Goal: Transaction & Acquisition: Download file/media

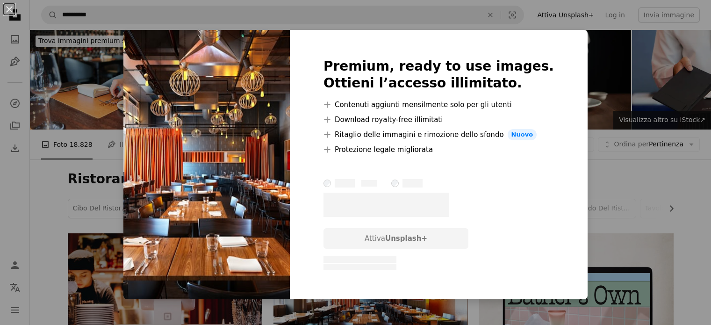
scroll to position [187, 0]
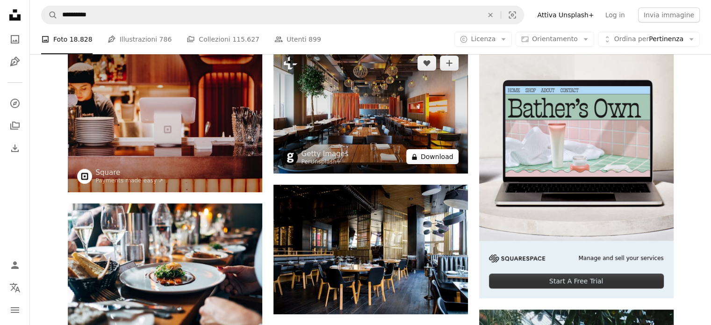
click at [432, 157] on button "A lock Download" at bounding box center [432, 156] width 52 height 15
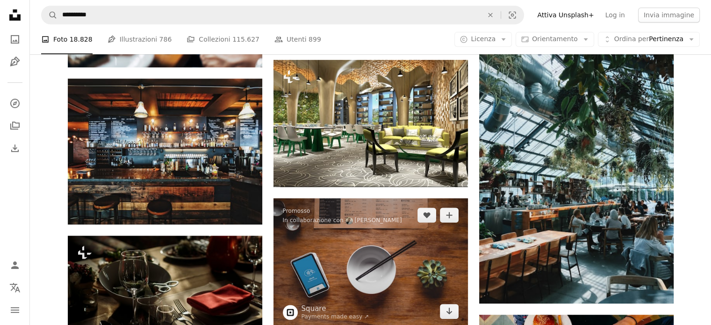
scroll to position [468, 0]
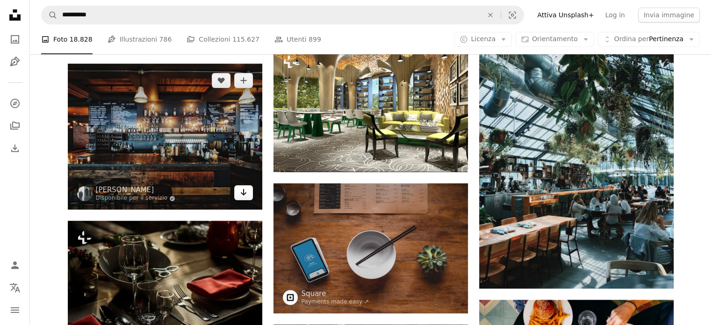
click at [240, 194] on icon "Arrow pointing down" at bounding box center [243, 192] width 7 height 11
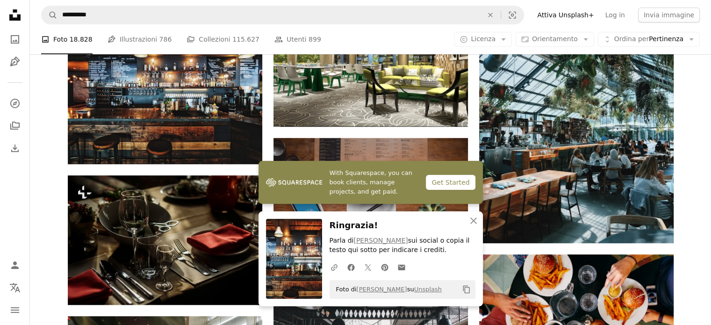
scroll to position [561, 0]
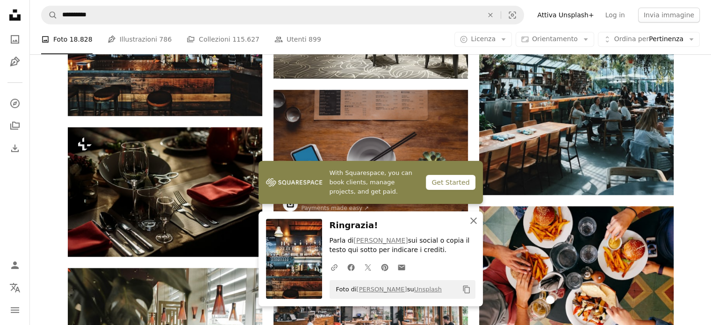
click at [475, 222] on icon "button" at bounding box center [473, 220] width 7 height 7
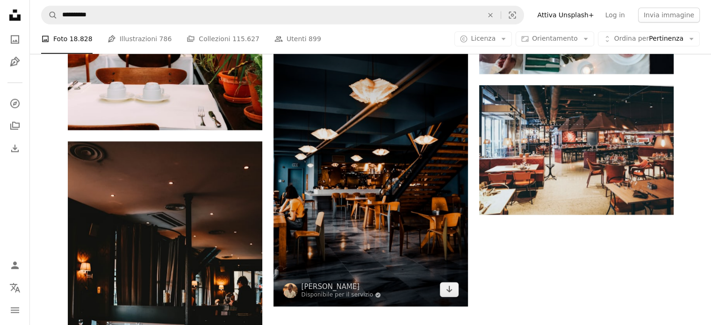
scroll to position [1263, 0]
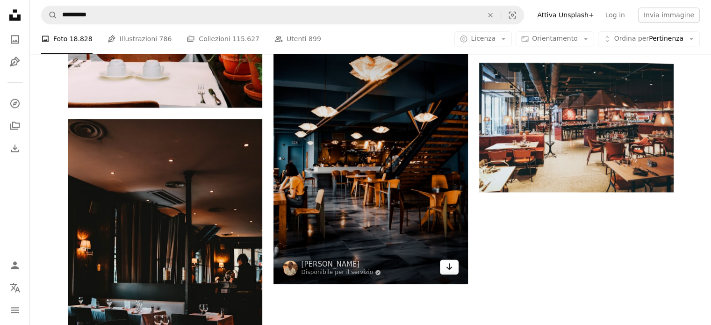
click at [449, 268] on icon "Download" at bounding box center [449, 266] width 6 height 7
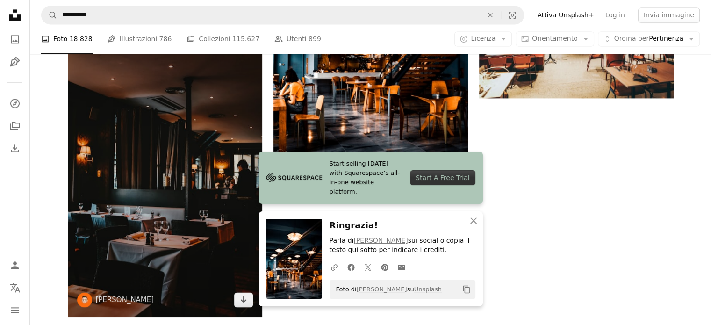
scroll to position [1403, 0]
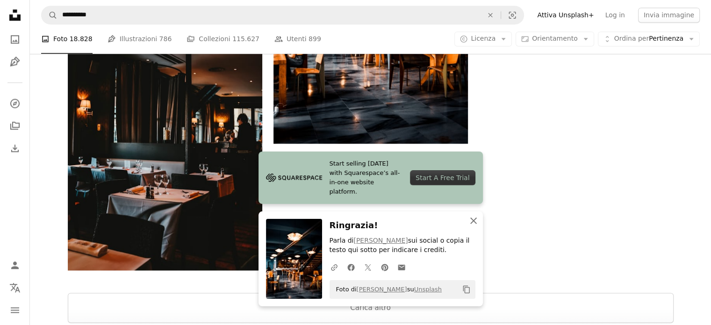
click at [476, 221] on icon "An X shape" at bounding box center [473, 220] width 11 height 11
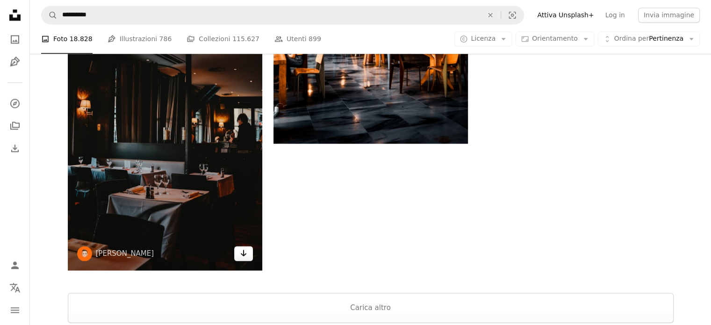
click at [241, 253] on icon "Arrow pointing down" at bounding box center [243, 252] width 7 height 11
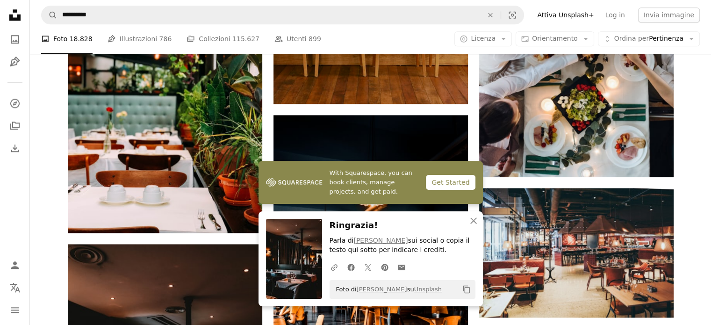
scroll to position [1122, 0]
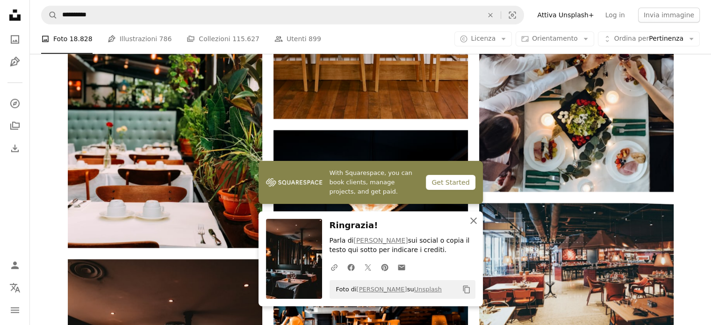
click at [475, 222] on icon "button" at bounding box center [473, 220] width 7 height 7
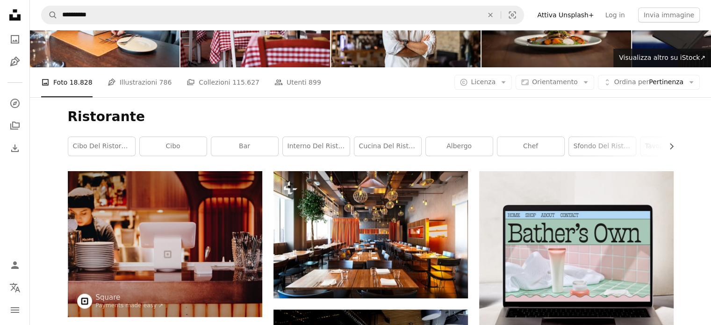
scroll to position [47, 0]
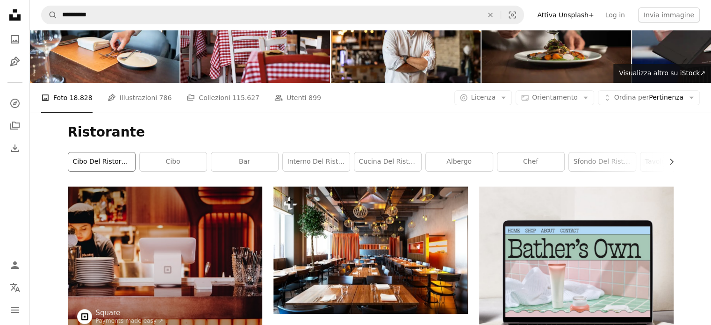
click at [98, 161] on link "Cibo del ristorante" at bounding box center [101, 161] width 67 height 19
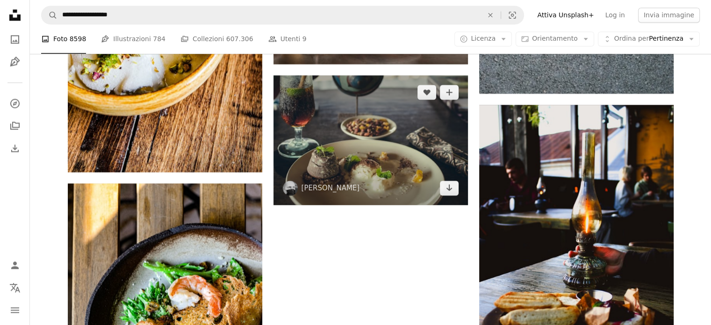
scroll to position [1497, 0]
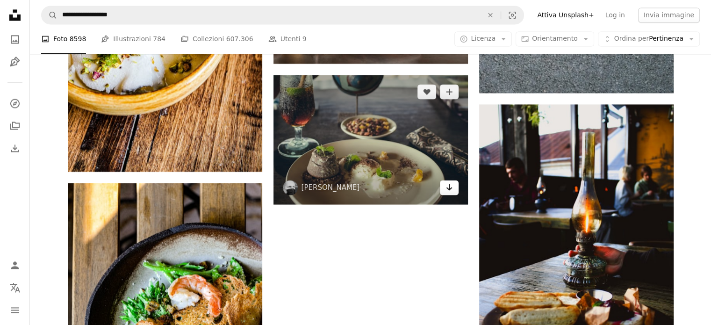
click at [447, 190] on icon "Arrow pointing down" at bounding box center [449, 186] width 7 height 11
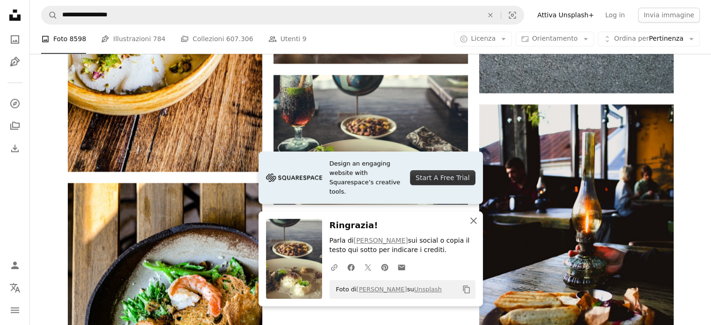
click at [474, 225] on icon "An X shape" at bounding box center [473, 220] width 11 height 11
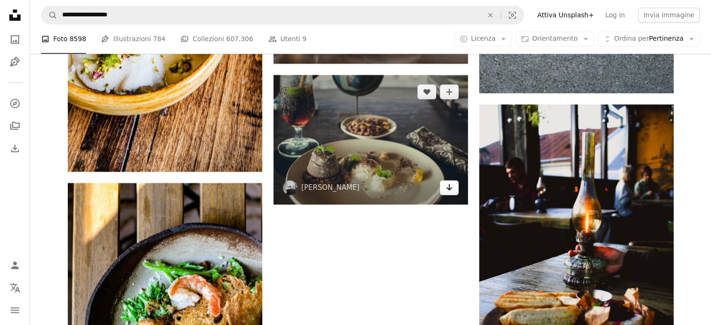
click at [448, 189] on icon "Arrow pointing down" at bounding box center [449, 186] width 7 height 11
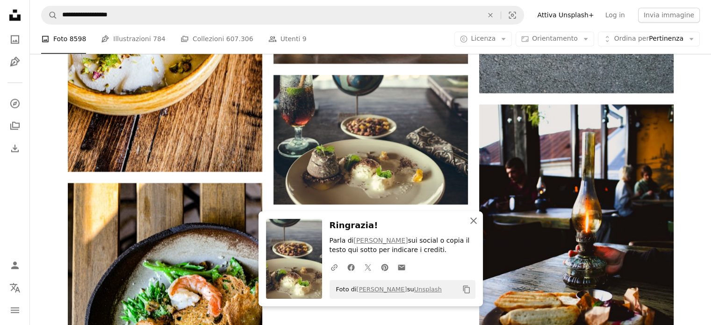
click at [473, 222] on icon "An X shape" at bounding box center [473, 220] width 11 height 11
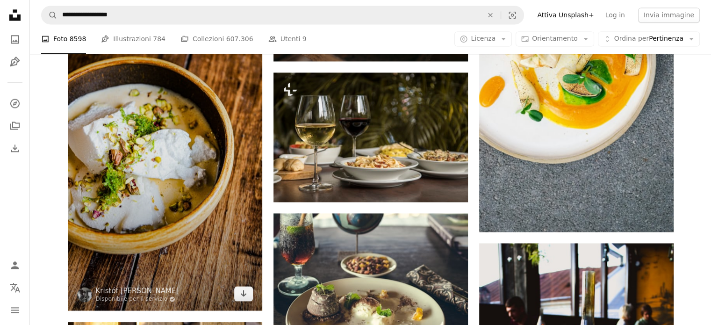
scroll to position [1374, 0]
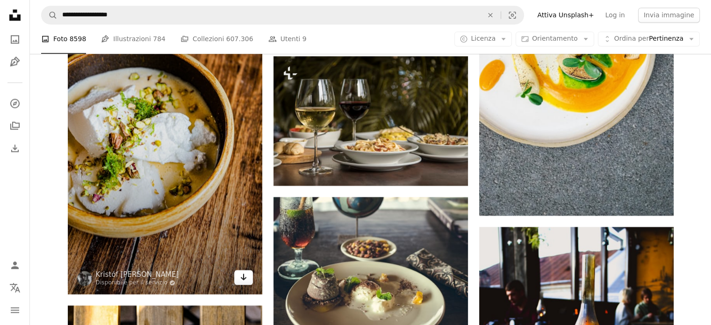
click at [243, 278] on icon "Download" at bounding box center [243, 277] width 6 height 7
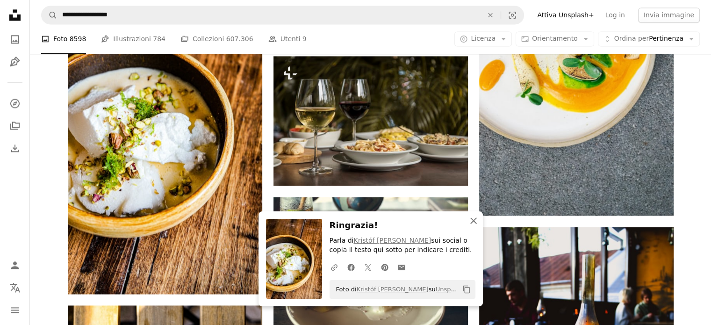
click at [475, 221] on icon "An X shape" at bounding box center [473, 220] width 11 height 11
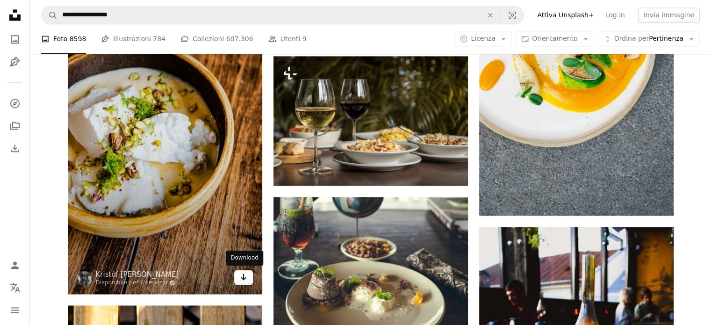
click at [240, 279] on icon "Arrow pointing down" at bounding box center [243, 276] width 7 height 11
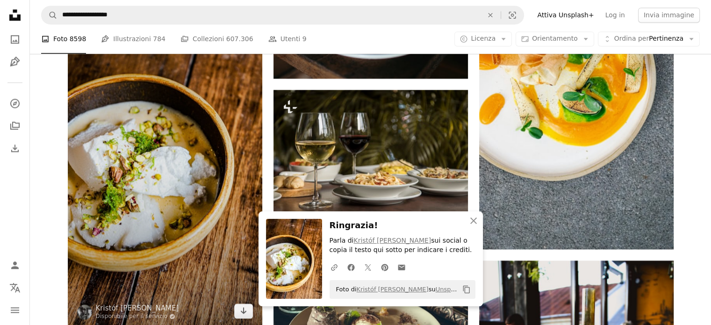
scroll to position [1327, 0]
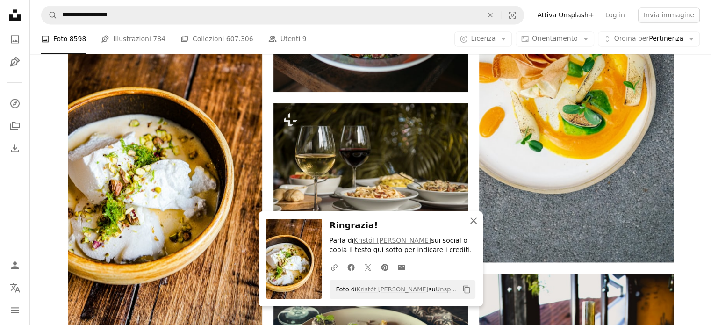
click at [474, 225] on icon "An X shape" at bounding box center [473, 220] width 11 height 11
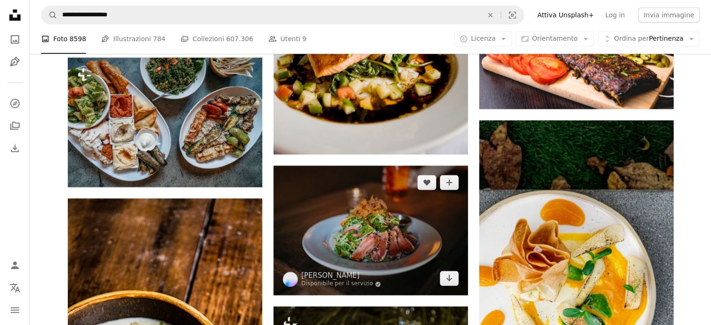
scroll to position [1140, 0]
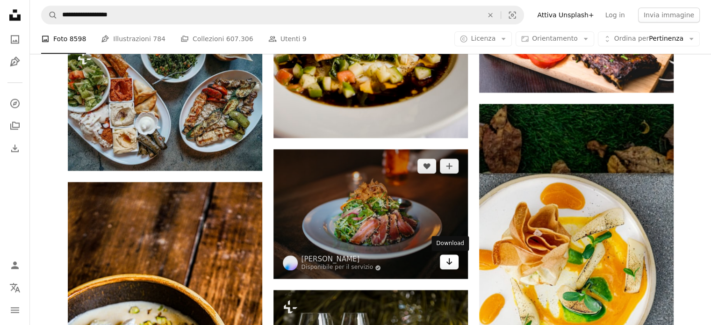
click at [448, 267] on icon "Arrow pointing down" at bounding box center [449, 261] width 7 height 11
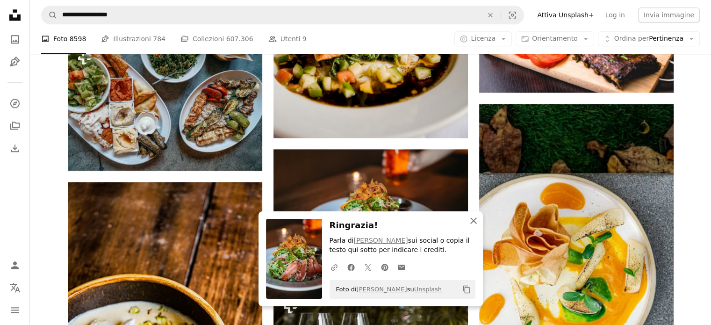
click at [475, 224] on icon "An X shape" at bounding box center [473, 220] width 11 height 11
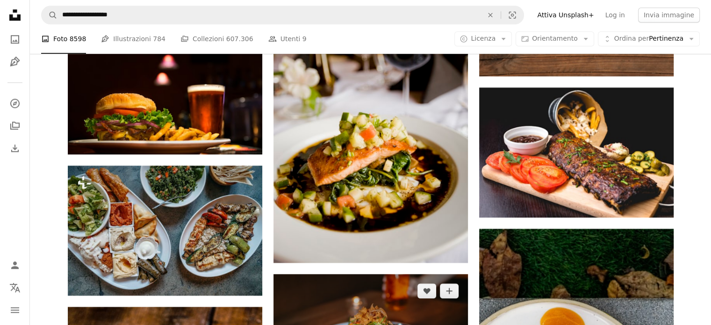
scroll to position [1000, 0]
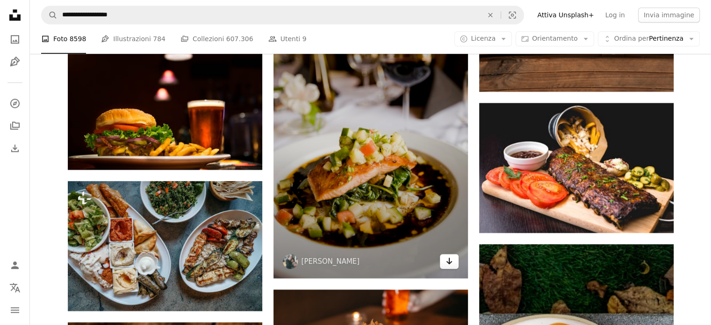
click at [447, 261] on icon "Arrow pointing down" at bounding box center [449, 260] width 7 height 11
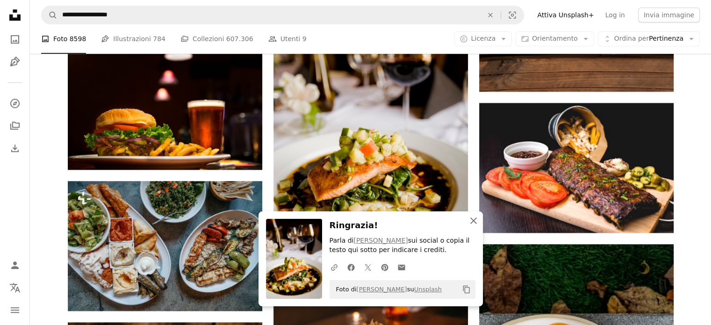
click at [470, 220] on icon "An X shape" at bounding box center [473, 220] width 11 height 11
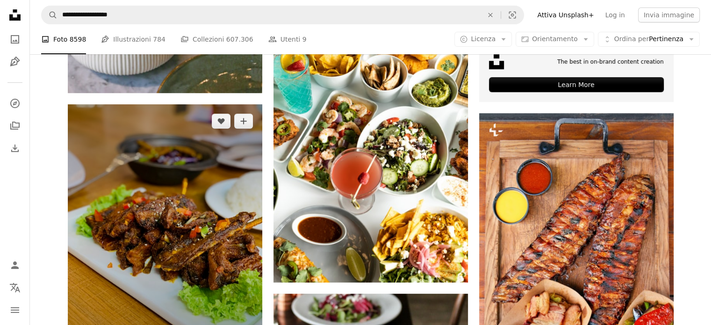
scroll to position [439, 0]
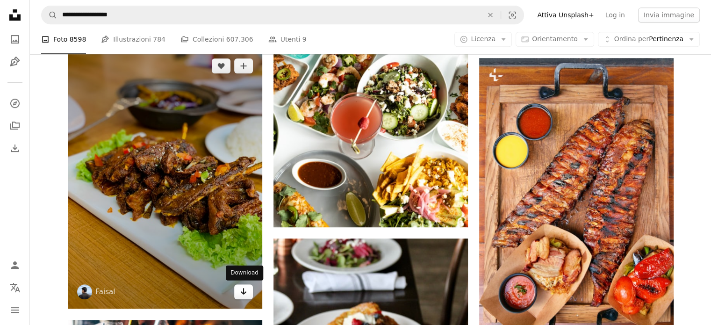
click at [243, 289] on icon "Arrow pointing down" at bounding box center [243, 291] width 7 height 11
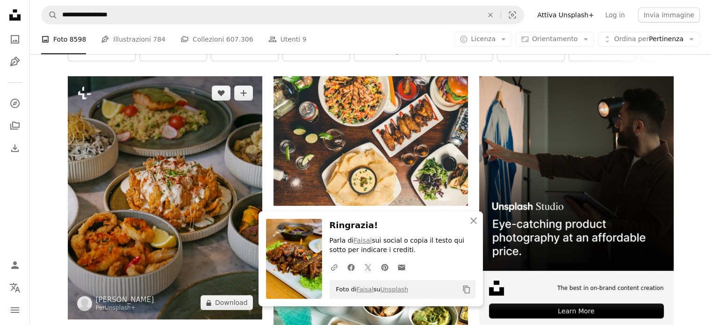
scroll to position [111, 0]
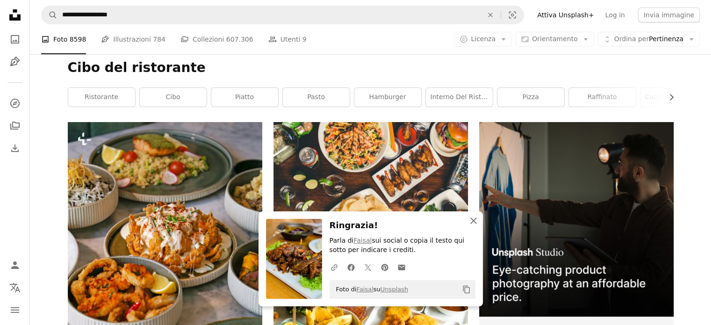
click at [478, 223] on icon "An X shape" at bounding box center [473, 220] width 11 height 11
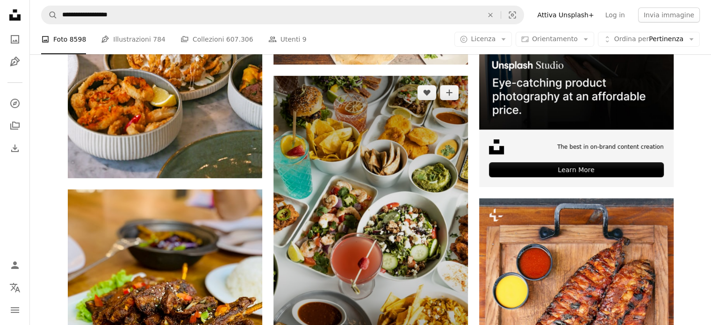
scroll to position [345, 0]
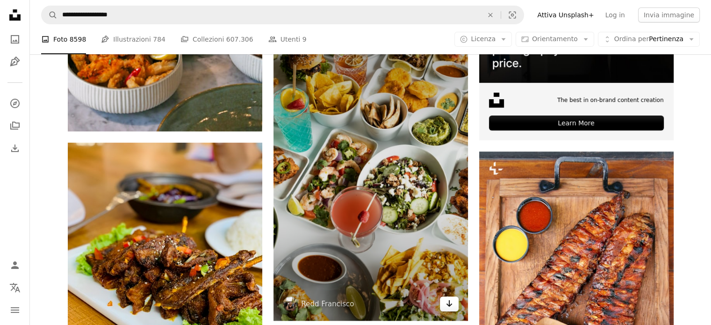
click at [449, 303] on icon "Download" at bounding box center [449, 303] width 6 height 7
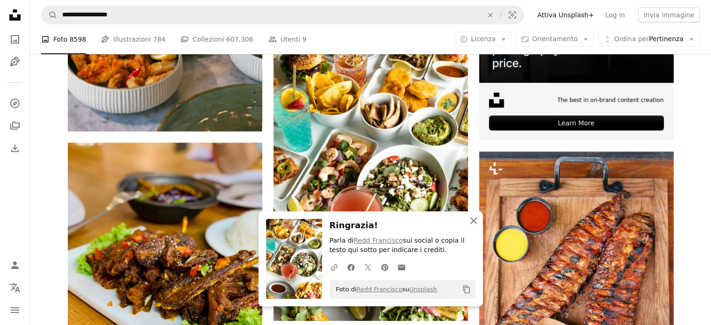
click at [469, 224] on icon "An X shape" at bounding box center [473, 220] width 11 height 11
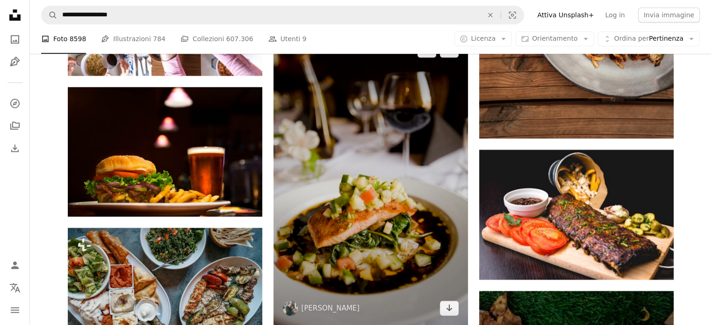
scroll to position [1000, 0]
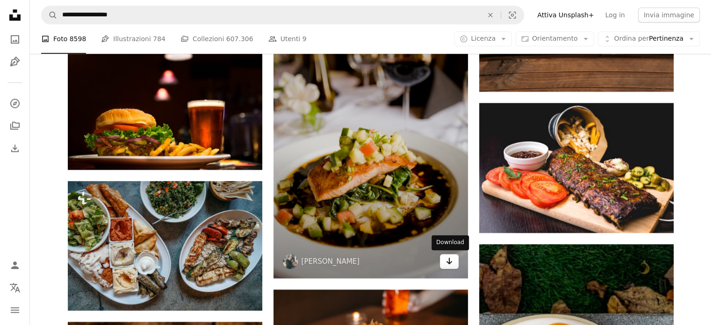
click at [451, 260] on icon "Arrow pointing down" at bounding box center [449, 260] width 7 height 11
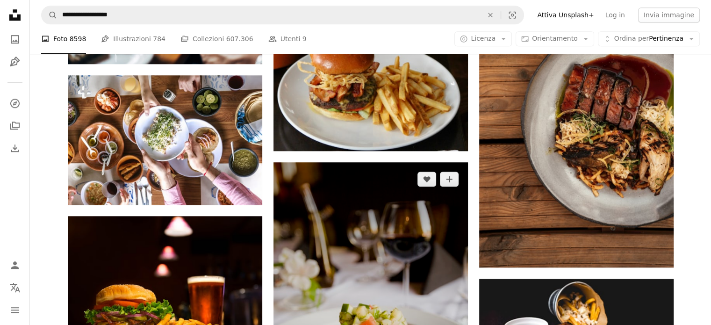
scroll to position [860, 0]
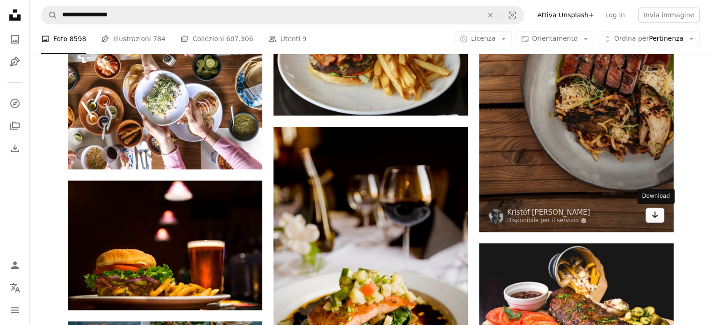
click at [654, 216] on icon "Download" at bounding box center [655, 214] width 6 height 7
